Goal: Task Accomplishment & Management: Complete application form

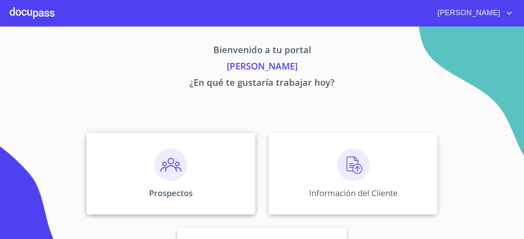
click at [173, 168] on img at bounding box center [170, 165] width 33 height 33
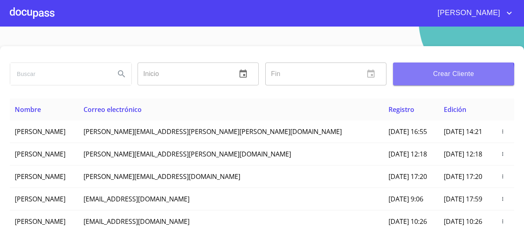
click at [432, 79] on span "Crear Cliente" at bounding box center [453, 73] width 108 height 11
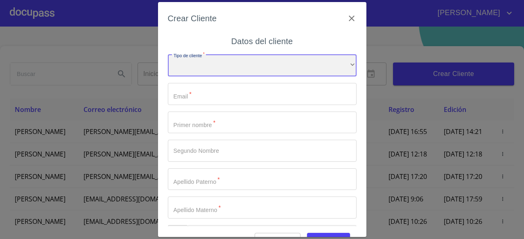
click at [313, 66] on div "​" at bounding box center [262, 65] width 189 height 22
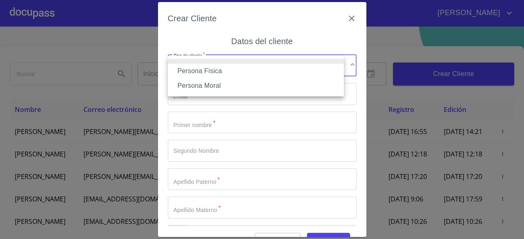
click at [256, 74] on li "Persona Física" at bounding box center [256, 71] width 176 height 15
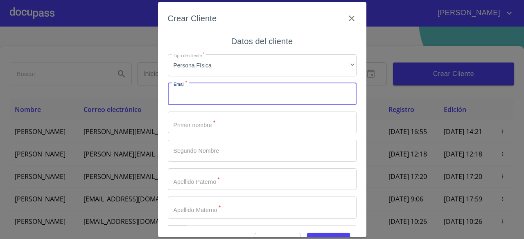
click at [229, 102] on input "Tipo de cliente   *" at bounding box center [262, 94] width 189 height 22
type input "[PERSON_NAME][EMAIL_ADDRESS][PERSON_NAME][DOMAIN_NAME]"
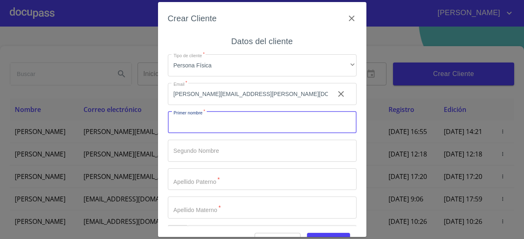
click at [250, 125] on input "Tipo de cliente   *" at bounding box center [262, 123] width 189 height 22
type input "j"
type input "[DEMOGRAPHIC_DATA]"
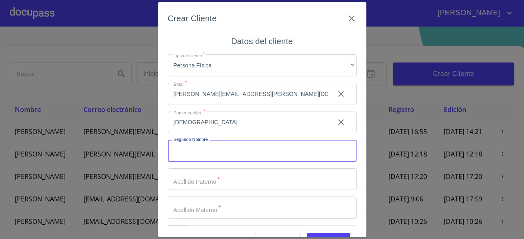
click at [248, 147] on input "Tipo de cliente   *" at bounding box center [262, 151] width 189 height 22
type input "[PERSON_NAME]"
click at [230, 183] on input "Tipo de cliente   *" at bounding box center [262, 180] width 189 height 22
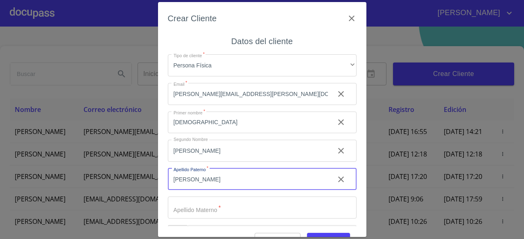
type input "[PERSON_NAME]"
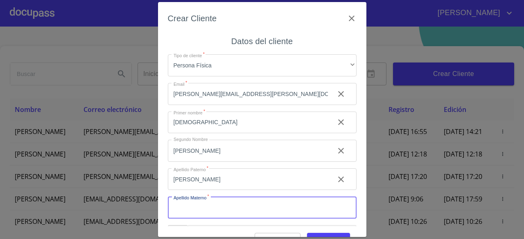
click at [224, 205] on input "Tipo de cliente   *" at bounding box center [262, 208] width 189 height 22
type input "VILLA"
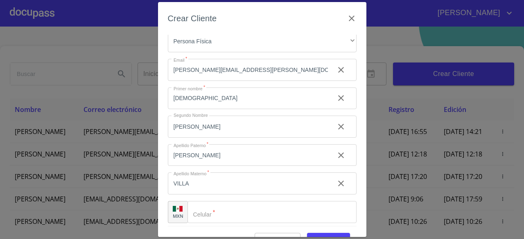
scroll to position [28, 0]
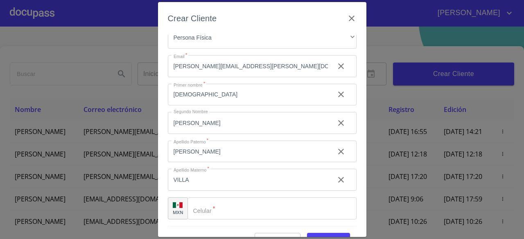
click at [306, 207] on input "Tipo de cliente   *" at bounding box center [271, 209] width 169 height 22
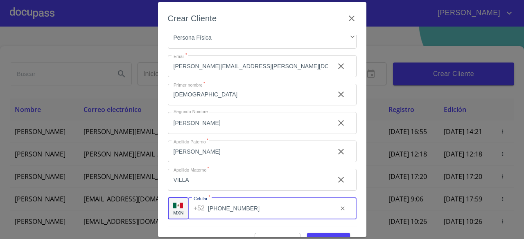
type input "[PHONE_NUMBER]"
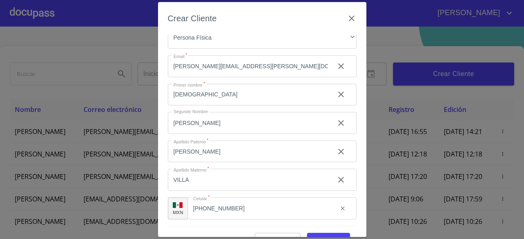
scroll to position [20, 0]
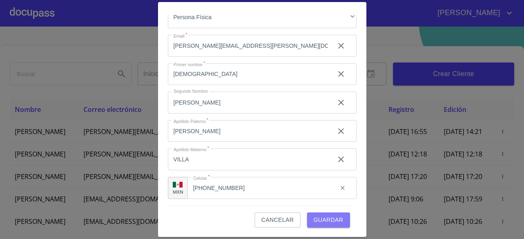
click at [329, 214] on button "Guardar" at bounding box center [328, 220] width 43 height 15
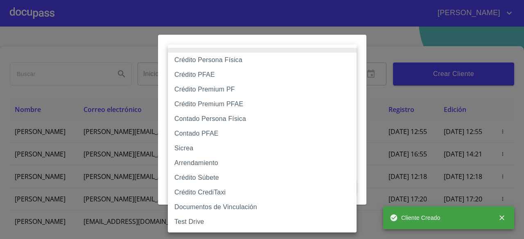
click at [346, 79] on body "[PERSON_NAME] ​ Fin ​ Crear Cliente Nombre Correo electrónico Registro Edición …" at bounding box center [262, 119] width 524 height 239
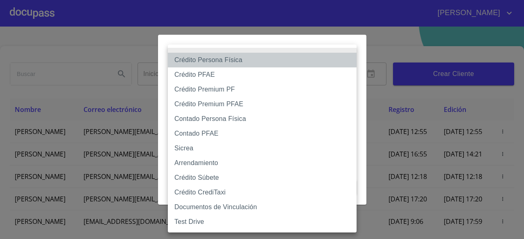
click at [250, 60] on li "Crédito Persona Física" at bounding box center [262, 60] width 189 height 15
type input "6009fb3c7d1714eb8809aa97"
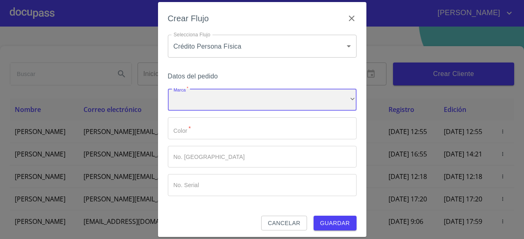
click at [250, 104] on div "​" at bounding box center [262, 100] width 189 height 22
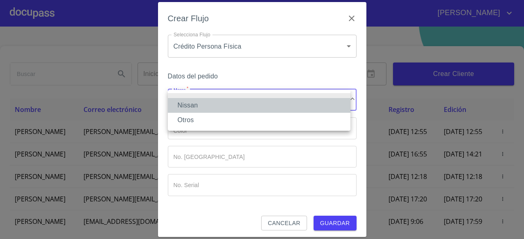
click at [241, 109] on li "Nissan" at bounding box center [259, 105] width 183 height 15
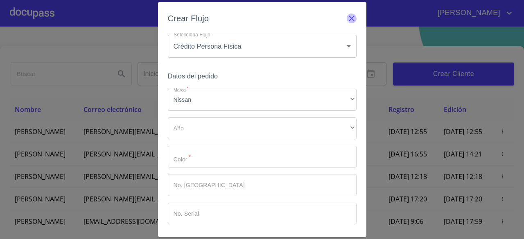
click at [347, 19] on icon "button" at bounding box center [352, 19] width 10 height 10
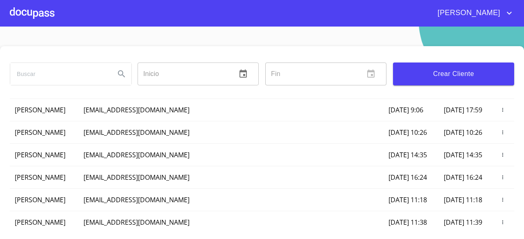
scroll to position [0, 0]
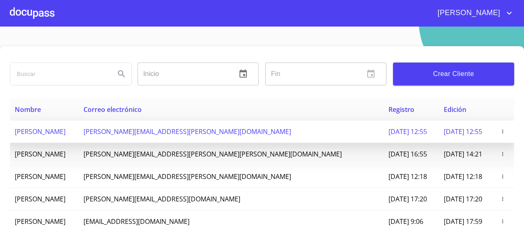
click at [498, 128] on button "button" at bounding box center [502, 132] width 8 height 8
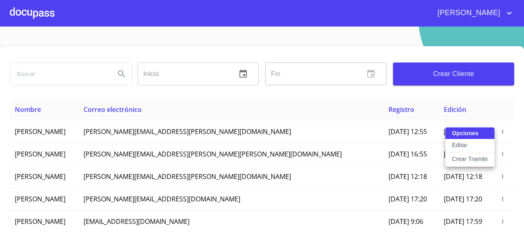
click at [490, 176] on div at bounding box center [262, 119] width 524 height 239
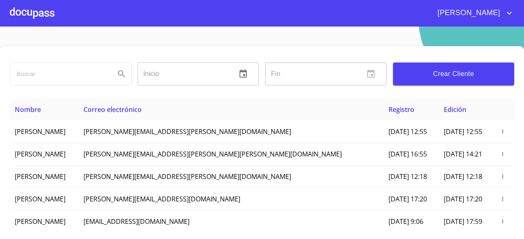
click at [500, 176] on icon "button" at bounding box center [503, 177] width 6 height 6
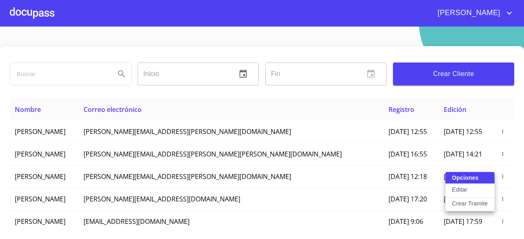
click at [491, 132] on div at bounding box center [262, 119] width 524 height 239
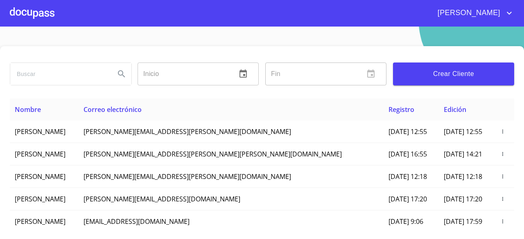
click at [500, 132] on icon "button" at bounding box center [503, 132] width 6 height 6
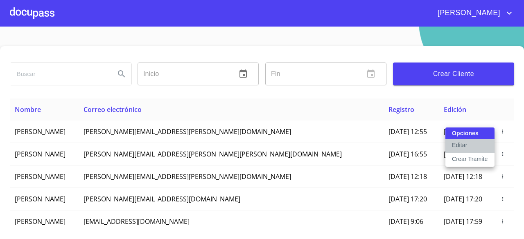
click at [464, 147] on p "Editar" at bounding box center [459, 145] width 15 height 8
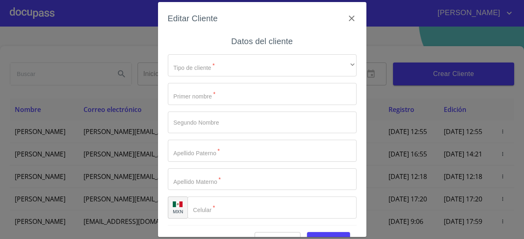
type input "[DEMOGRAPHIC_DATA]"
type input "[PERSON_NAME]"
type input "VILLA"
type input "[PHONE_NUMBER]"
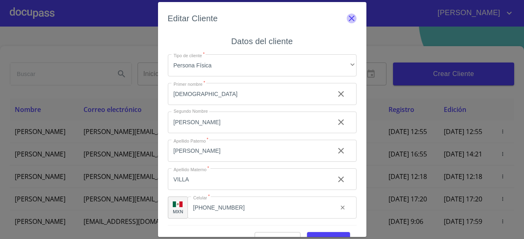
click at [348, 18] on icon "button" at bounding box center [352, 19] width 10 height 10
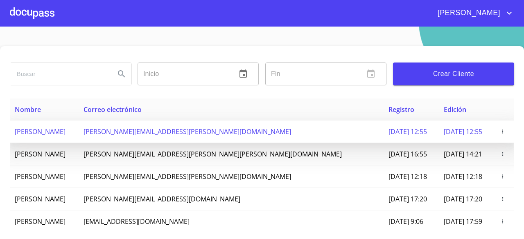
click at [502, 132] on icon "button" at bounding box center [502, 132] width 1 height 4
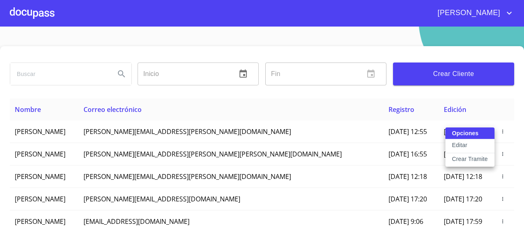
click at [477, 158] on p "Crear Tramite" at bounding box center [470, 159] width 36 height 8
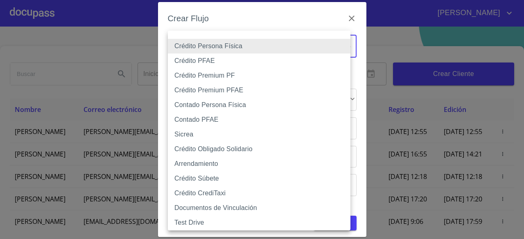
click at [299, 40] on body "[PERSON_NAME] ​ Fin ​ Crear Cliente Nombre Correo electrónico Registro Edición …" at bounding box center [262, 119] width 524 height 239
click at [304, 19] on div at bounding box center [262, 119] width 524 height 239
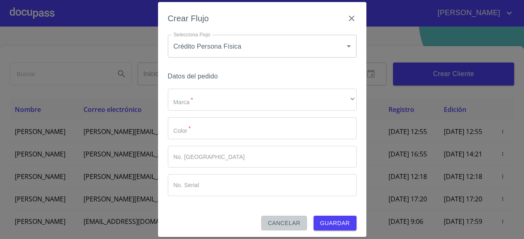
click at [276, 221] on span "Cancelar" at bounding box center [284, 224] width 32 height 10
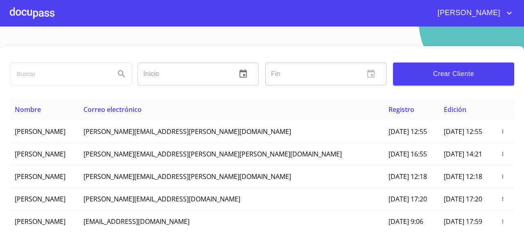
click at [490, 29] on section "Inicio ​ Fin ​ Crear Cliente Nombre Correo electrónico Registro Edición [PERSON…" at bounding box center [262, 133] width 524 height 213
